Goal: Task Accomplishment & Management: Complete application form

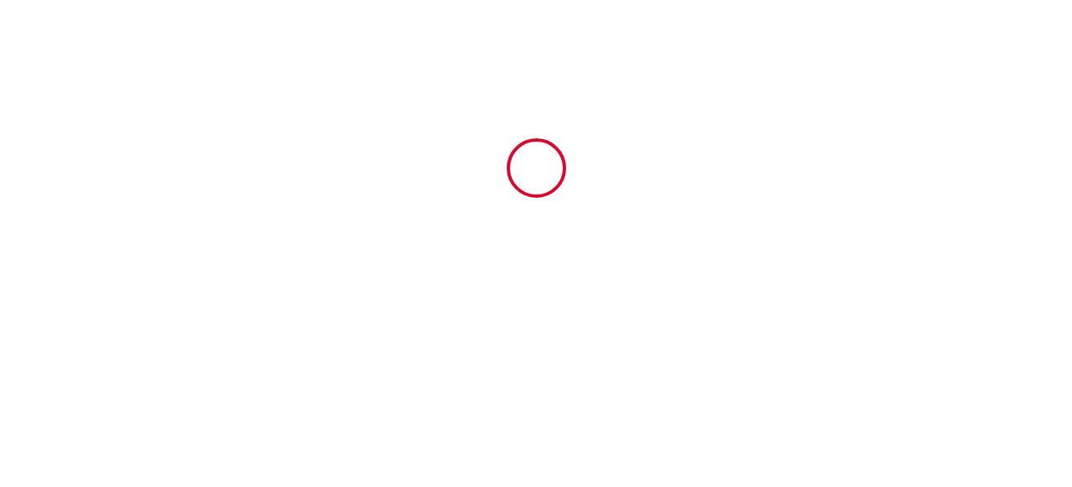
type input "6631059"
type input "[MEDICAL_DATA] bis st léger · Élégant Appartement en plein centre historique"
type input "[STREET_ADDRESS]"
type input "73000"
type input "[GEOGRAPHIC_DATA]"
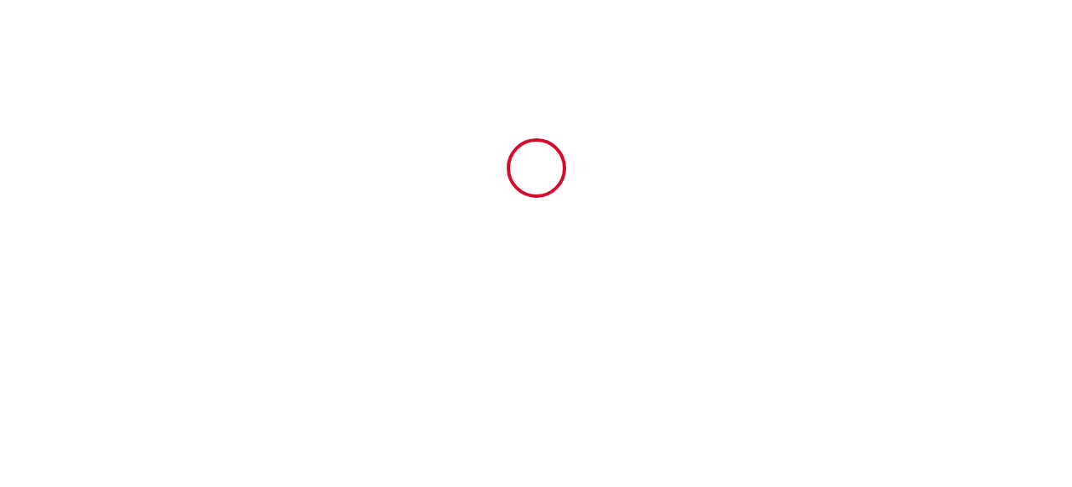
type input "[GEOGRAPHIC_DATA]"
type input "[DATE]"
type input "2"
type input "0"
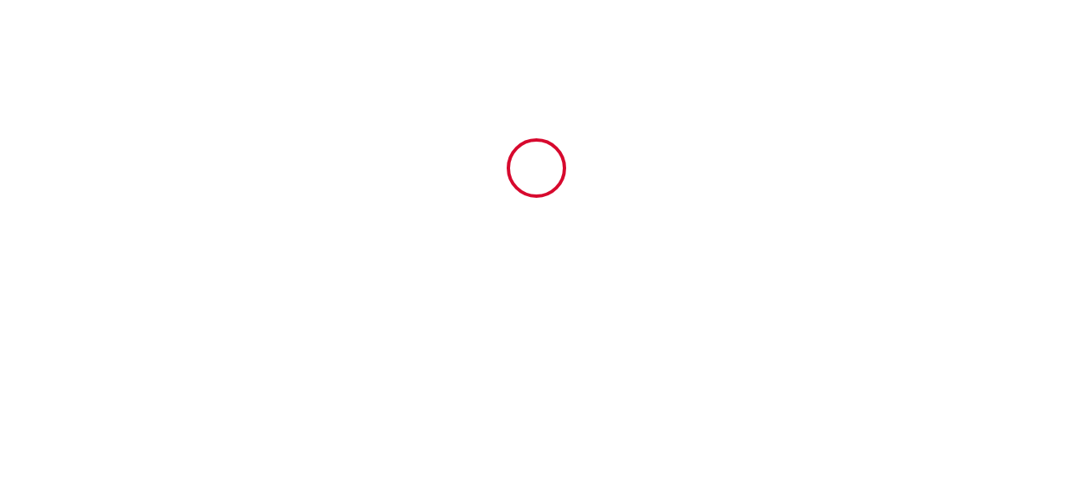
type input "300"
type input "169.04"
type input "[PERSON_NAME]"
type input "Matonnier"
type input "73000"
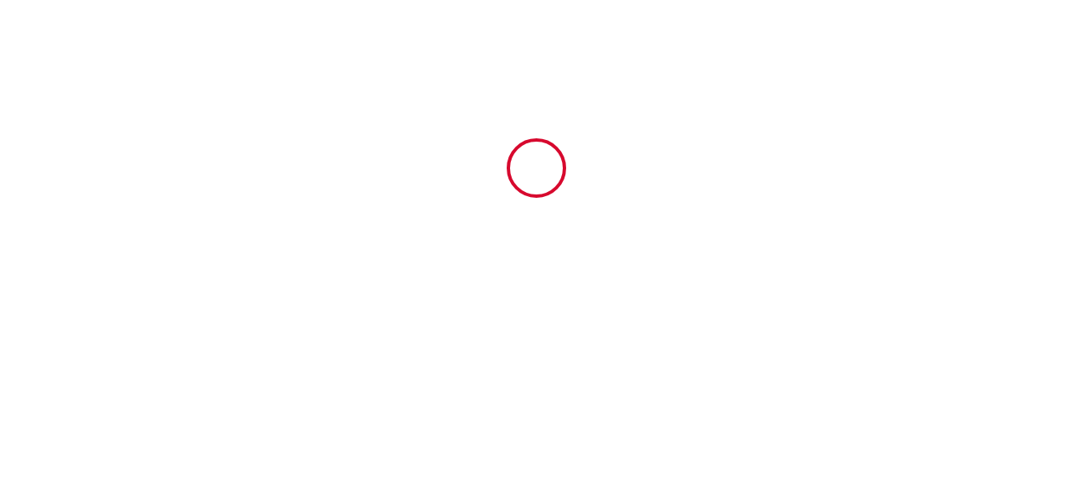
type input "CHAMBERY"
type input "[GEOGRAPHIC_DATA]"
type input "[EMAIL_ADDRESS][DOMAIN_NAME]"
type input "[PERSON_NAME]"
type input "Poggi"
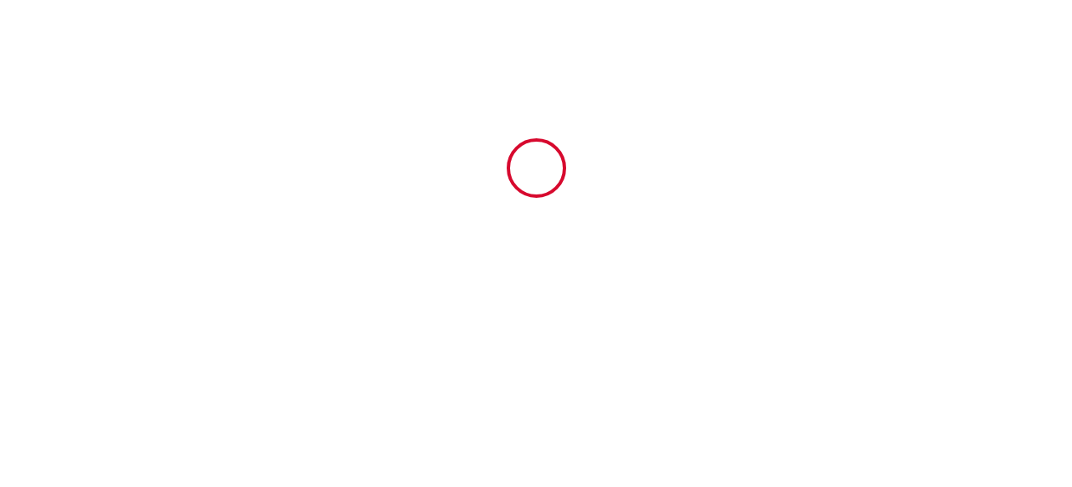
type input "[STREET_ADDRESS]"
type input "[PERSON_NAME]"
type input "[EMAIL_ADDRESS][DOMAIN_NAME]"
type input "[PHONE_NUMBER]"
select select "IT"
